Goal: Check status: Check status

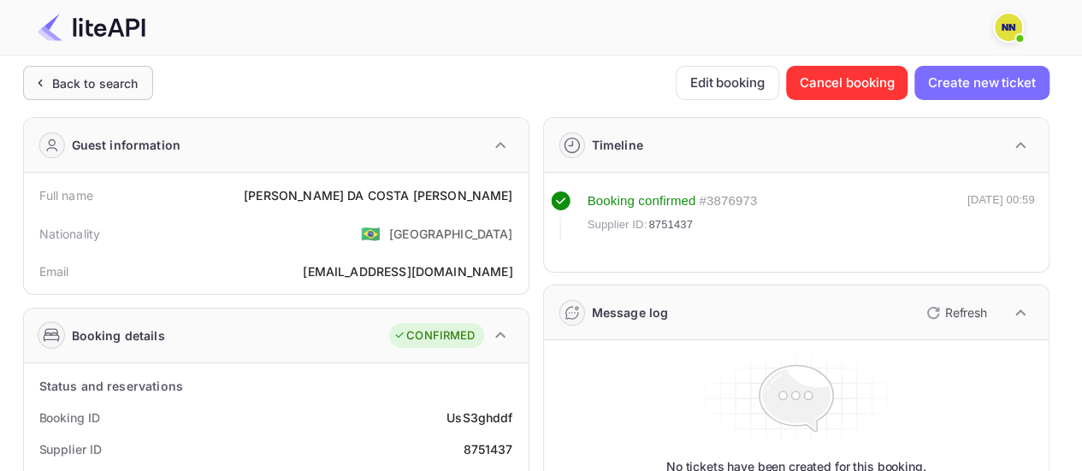
click at [74, 88] on div "Back to search" at bounding box center [95, 83] width 86 height 18
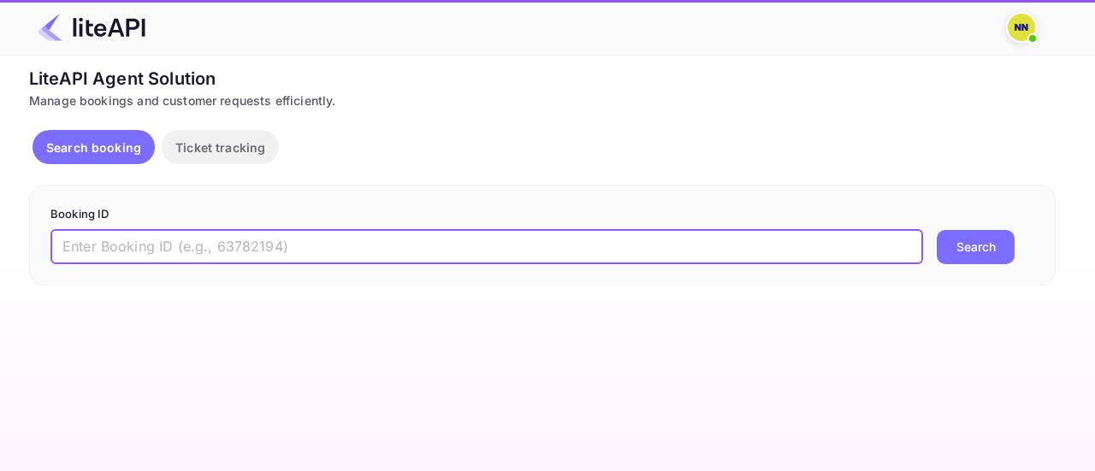
click at [239, 240] on input "text" at bounding box center [486, 247] width 872 height 34
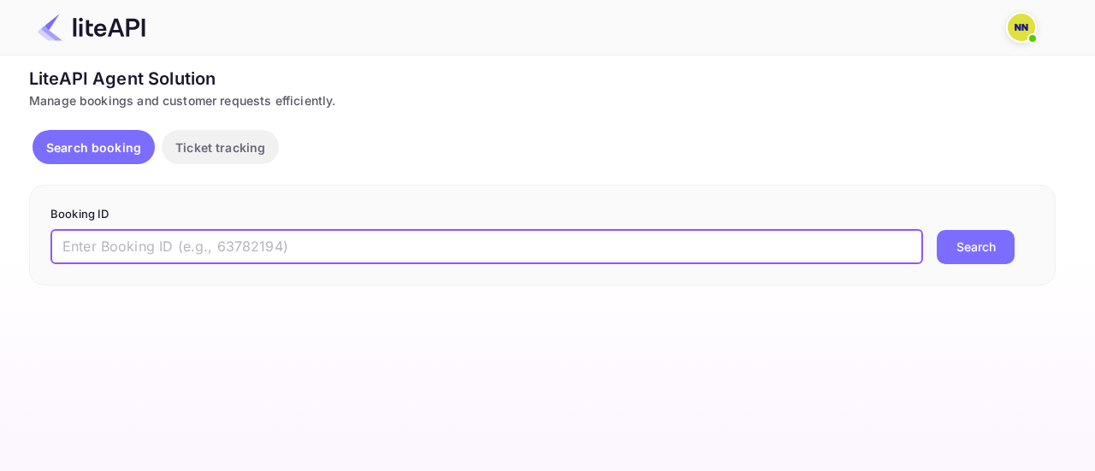
paste input "7666609"
type input "7666609"
click at [982, 244] on button "Search" at bounding box center [976, 247] width 78 height 34
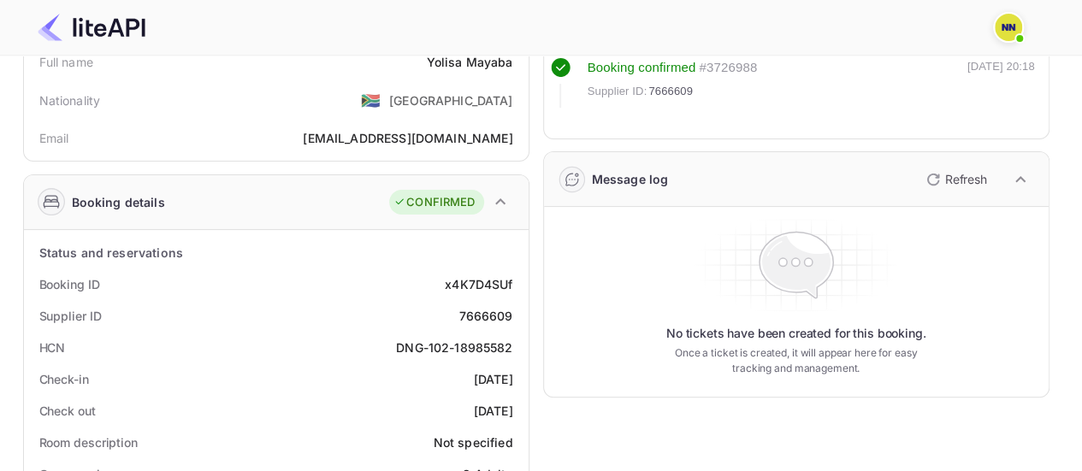
scroll to position [171, 0]
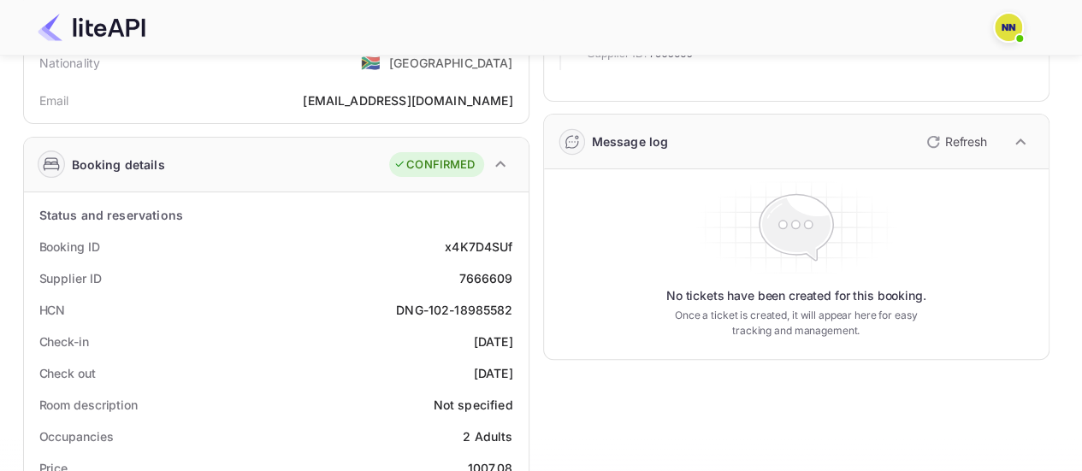
click at [484, 310] on div "DNG-102-18985582" at bounding box center [454, 310] width 116 height 18
copy div "DNG-102-18985582"
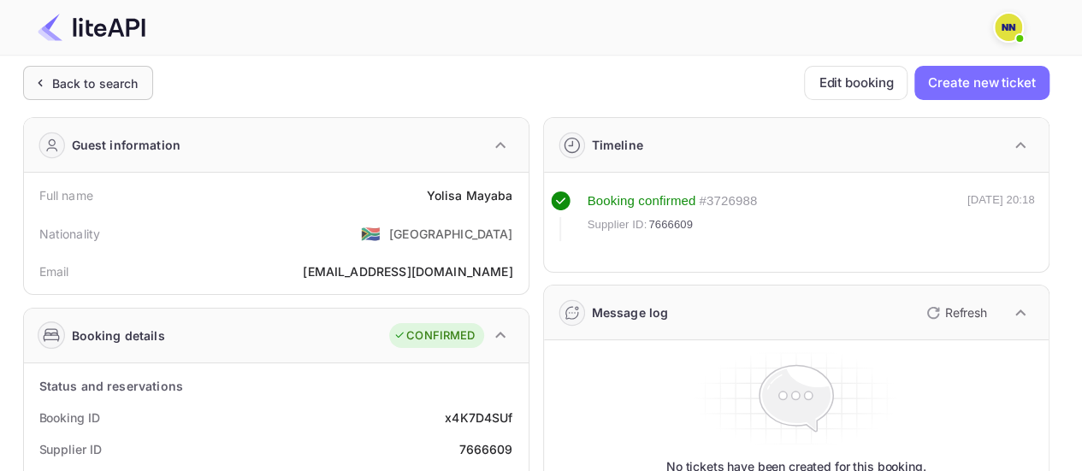
click at [95, 93] on div "Back to search" at bounding box center [88, 83] width 130 height 34
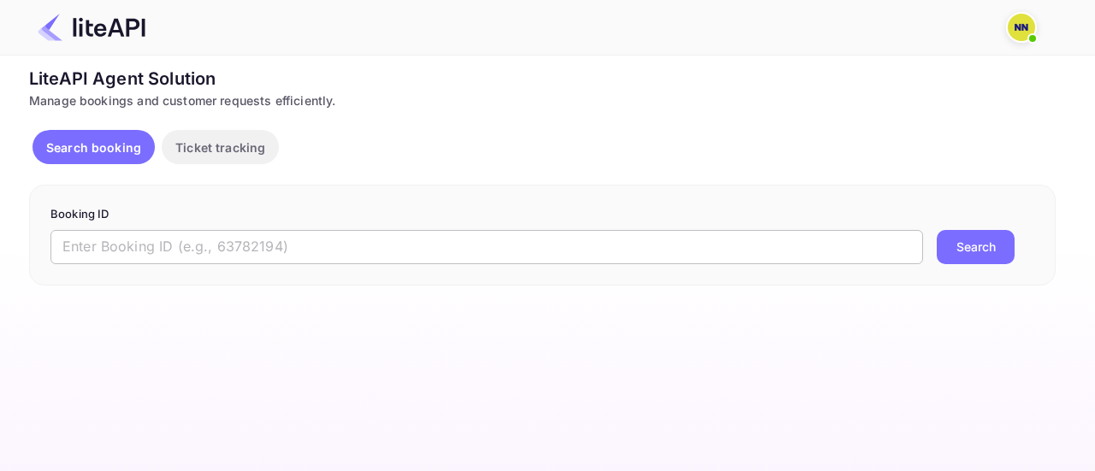
click at [300, 235] on input "text" at bounding box center [486, 247] width 872 height 34
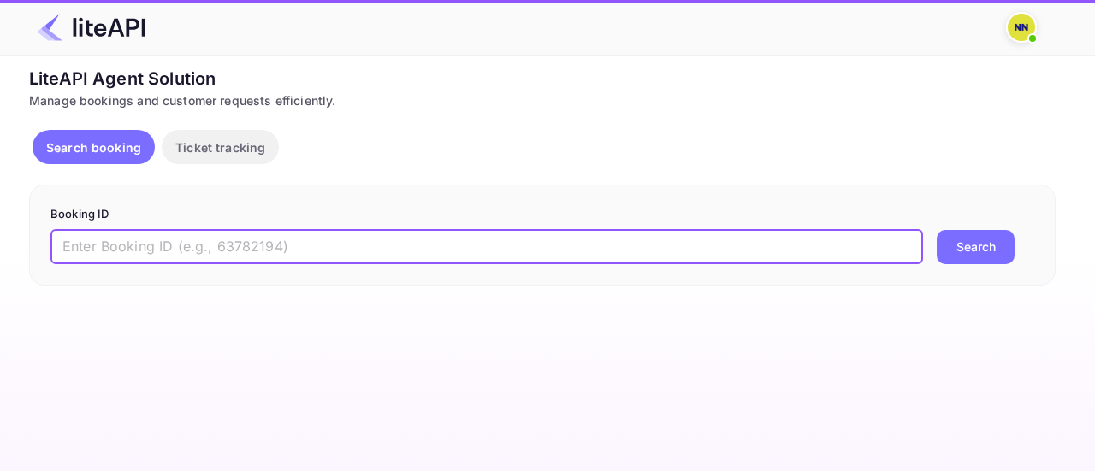
paste input "6819219"
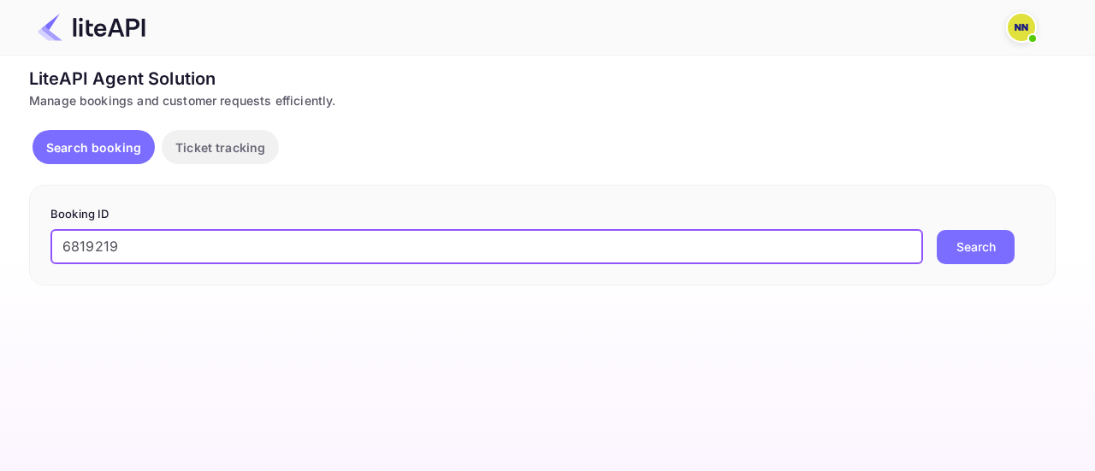
type input "6819219"
click at [970, 249] on button "Search" at bounding box center [976, 247] width 78 height 34
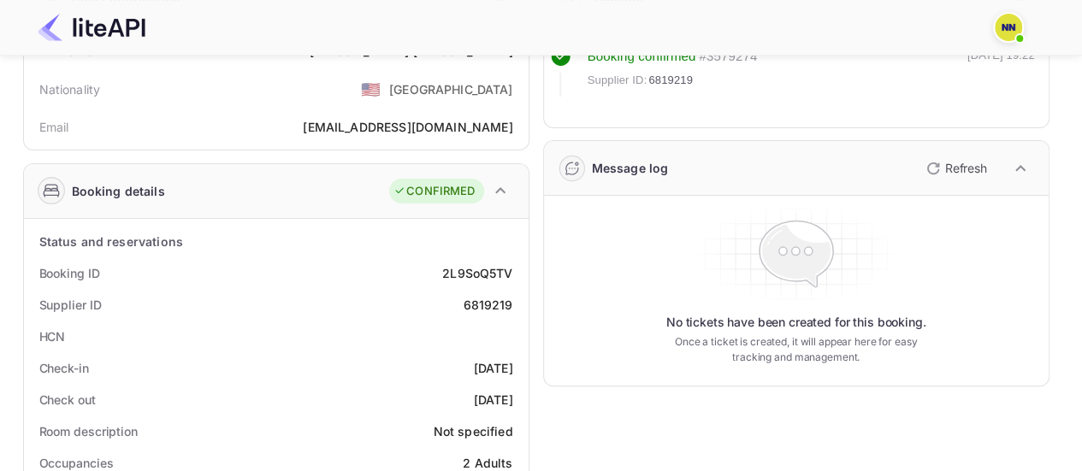
scroll to position [171, 0]
